Goal: Task Accomplishment & Management: Complete application form

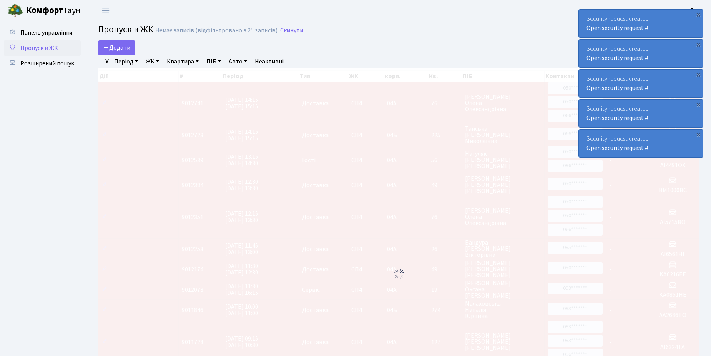
select select "25"
click at [113, 48] on span "Додати" at bounding box center [116, 47] width 27 height 8
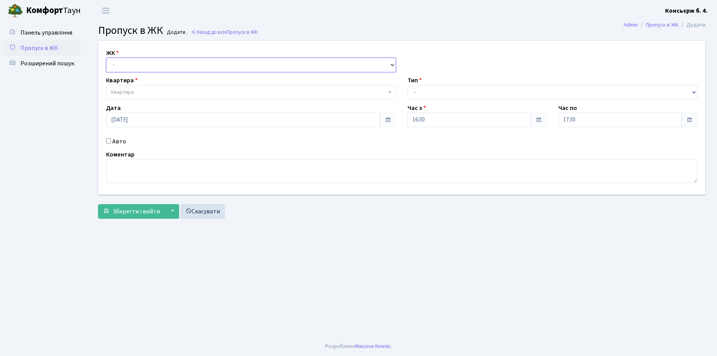
click at [130, 65] on select "- СП4, Столичне шосе, 5" at bounding box center [251, 65] width 290 height 15
select select "325"
click at [106, 58] on select "- СП4, Столичне шосе, 5" at bounding box center [251, 65] width 290 height 15
select select
click at [136, 92] on span "Квартира" at bounding box center [248, 92] width 275 height 8
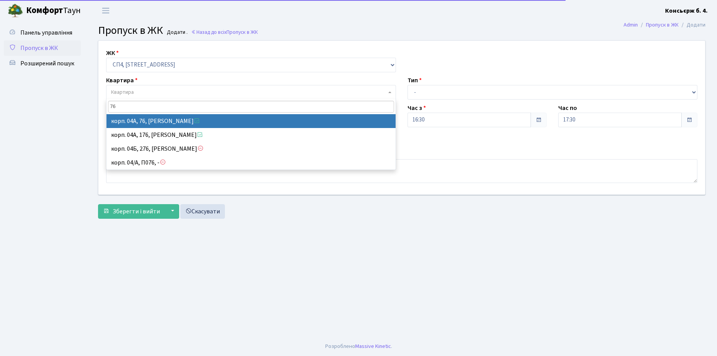
type input "76"
select select "21104"
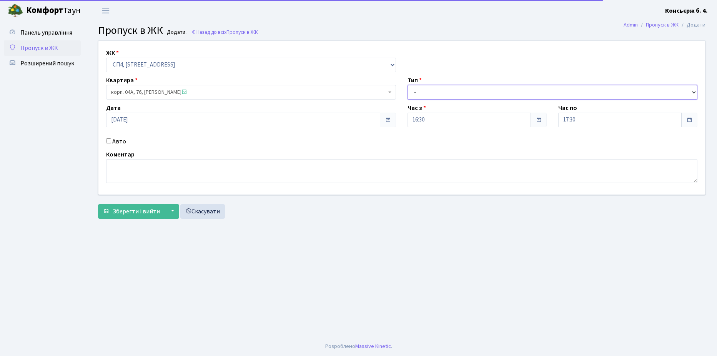
click at [441, 94] on select "- Доставка Таксі Гості Сервіс" at bounding box center [553, 92] width 290 height 15
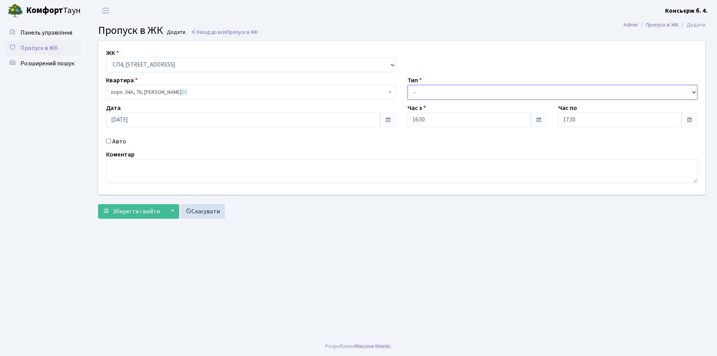
select select "1"
click at [408, 85] on select "- Доставка Таксі Гості Сервіс" at bounding box center [553, 92] width 290 height 15
click at [109, 142] on input "Авто" at bounding box center [108, 140] width 5 height 5
checkbox input "true"
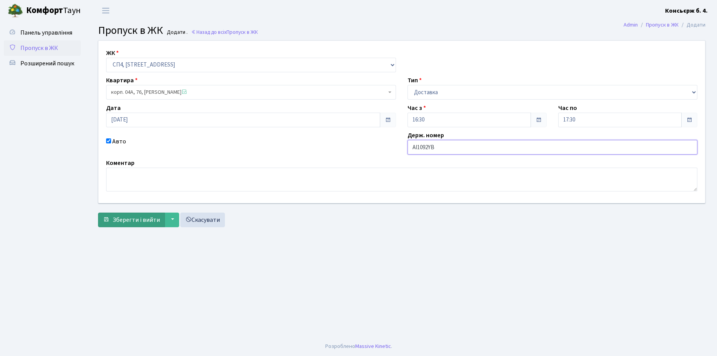
type input "AI1092YB"
click at [141, 222] on span "Зберегти і вийти" at bounding box center [136, 220] width 47 height 8
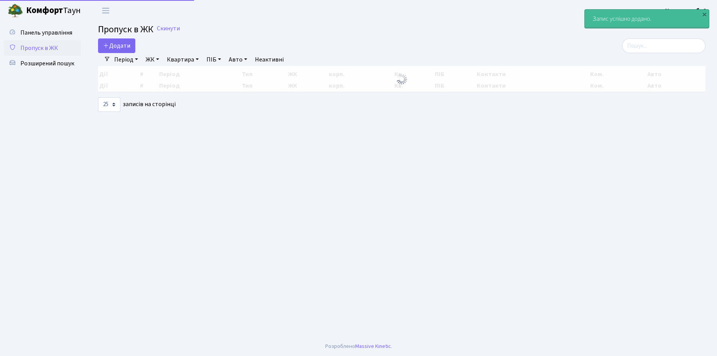
select select "25"
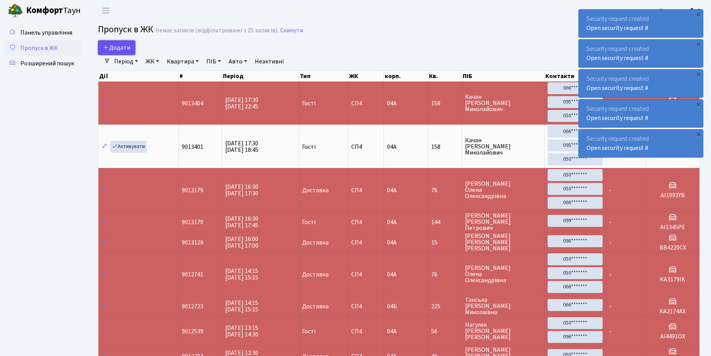
click at [126, 49] on span "Додати" at bounding box center [116, 47] width 27 height 8
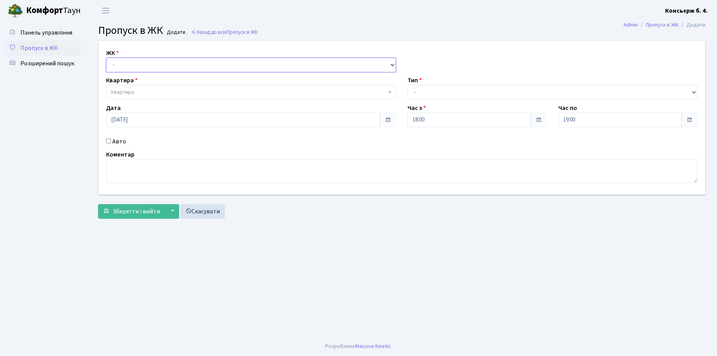
click at [134, 65] on select "- СП4, Столичне шосе, 5" at bounding box center [251, 65] width 290 height 15
select select "325"
click at [106, 58] on select "- СП4, Столичне шосе, 5" at bounding box center [251, 65] width 290 height 15
select select
click at [144, 94] on span "Квартира" at bounding box center [248, 92] width 275 height 8
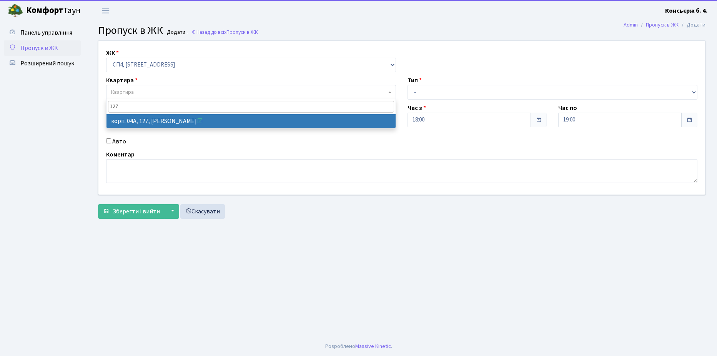
type input "127"
select select "21155"
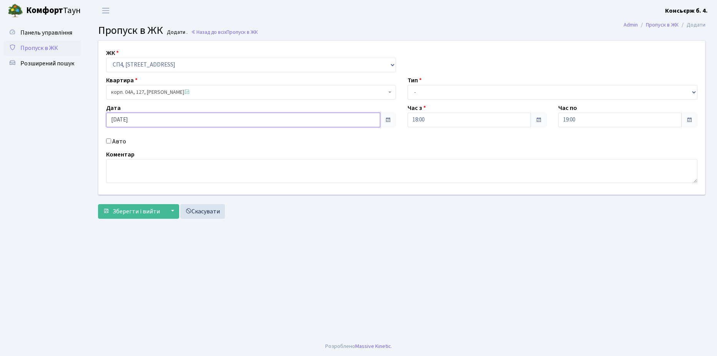
click at [119, 121] on input "25.09.2025" at bounding box center [243, 120] width 274 height 15
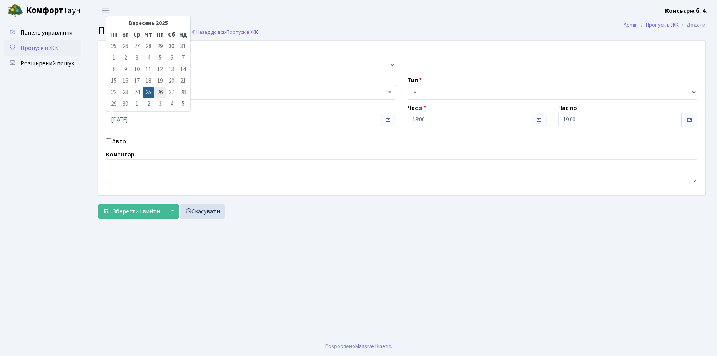
click at [156, 94] on td "26" at bounding box center [160, 93] width 12 height 12
type input "26.09.2025"
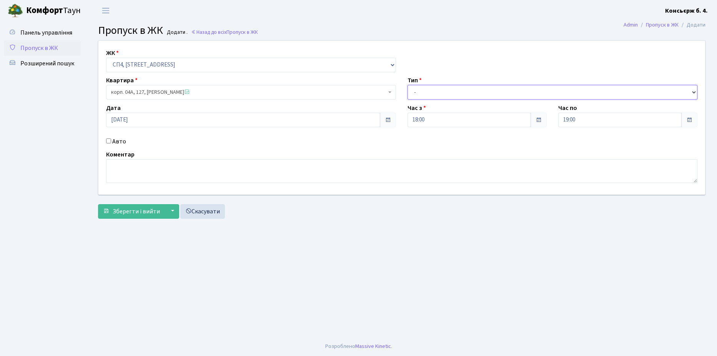
drag, startPoint x: 413, startPoint y: 92, endPoint x: 425, endPoint y: 99, distance: 14.2
click at [413, 92] on select "- Доставка Таксі Гості Сервіс" at bounding box center [553, 92] width 290 height 15
select select "1"
click at [408, 85] on select "- Доставка Таксі Гості Сервіс" at bounding box center [553, 92] width 290 height 15
click at [108, 141] on input "Авто" at bounding box center [108, 140] width 5 height 5
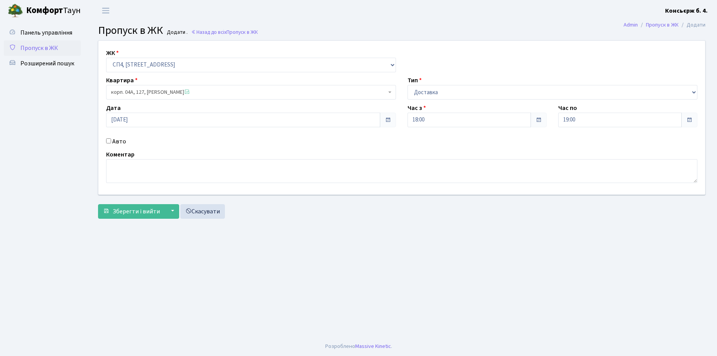
checkbox input "true"
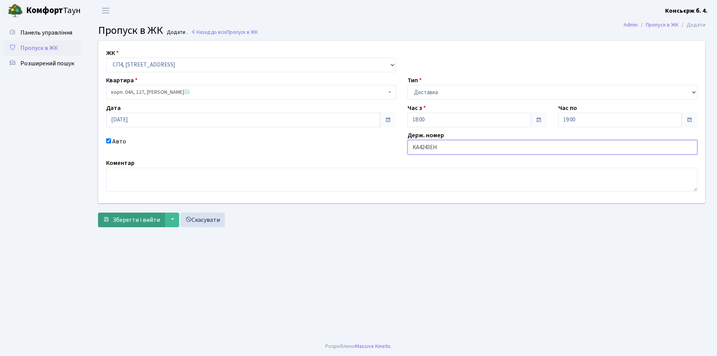
type input "KA4243EH"
click at [146, 226] on button "Зберегти і вийти" at bounding box center [131, 220] width 67 height 15
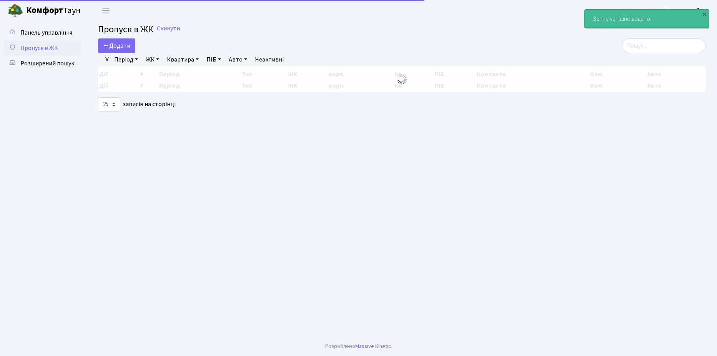
select select "25"
